Goal: Task Accomplishment & Management: Manage account settings

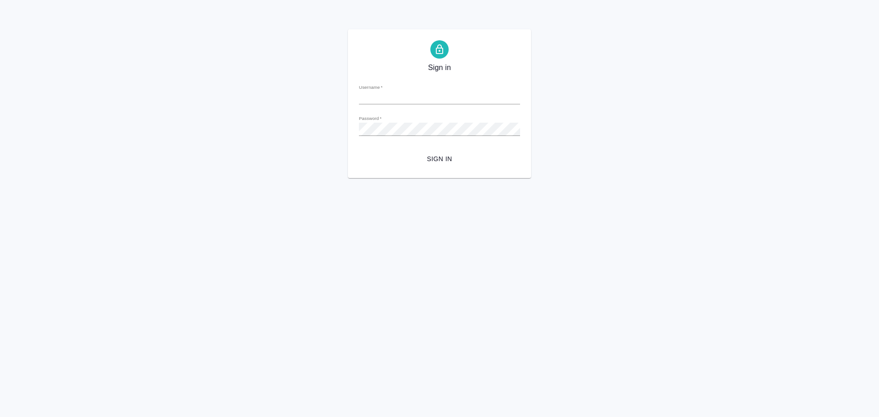
type input "alexandr.gusev@awatera.com"
click at [423, 159] on span "Sign in" at bounding box center [439, 158] width 147 height 11
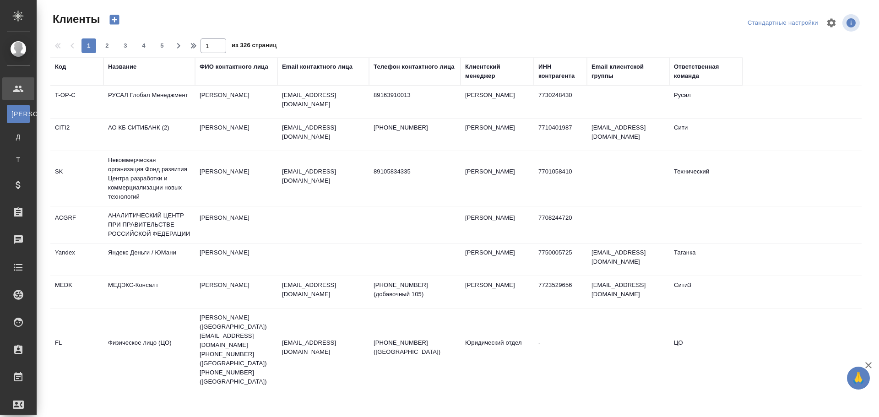
select select "RU"
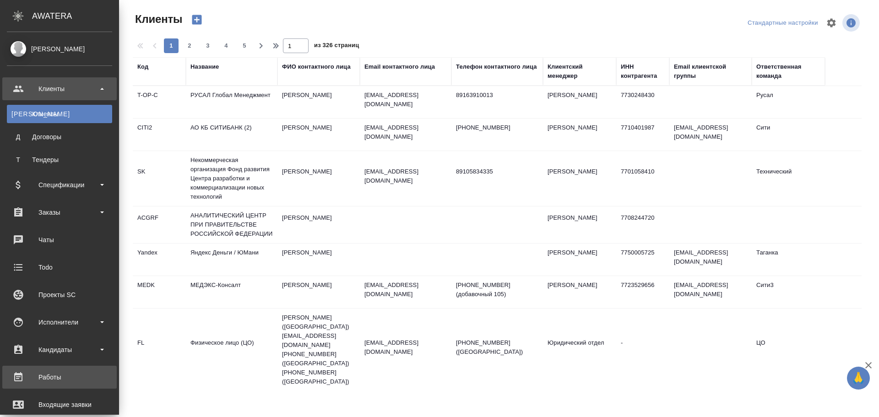
click at [76, 370] on link "Работы" at bounding box center [59, 377] width 115 height 23
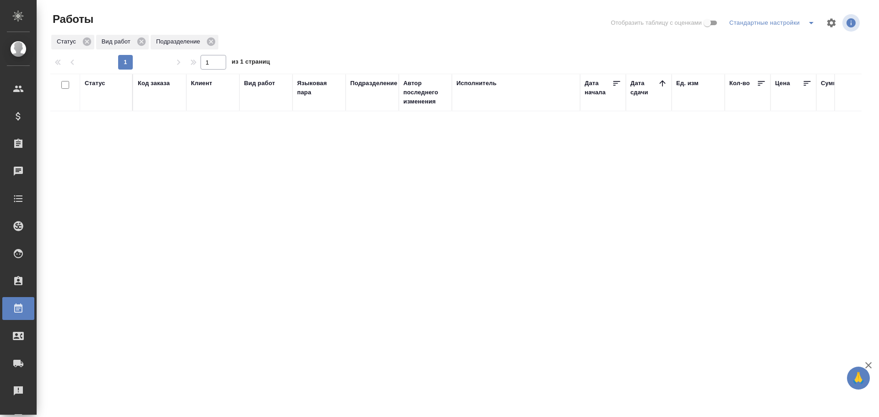
click at [259, 355] on div "Статус Код заказа Клиент Вид работ Языковая пара Подразделение Автор последнего…" at bounding box center [456, 246] width 812 height 344
click at [189, 264] on div "Статус Код заказа Клиент Вид работ Языковая пара Подразделение Автор последнего…" at bounding box center [456, 246] width 812 height 344
